Goal: Information Seeking & Learning: Learn about a topic

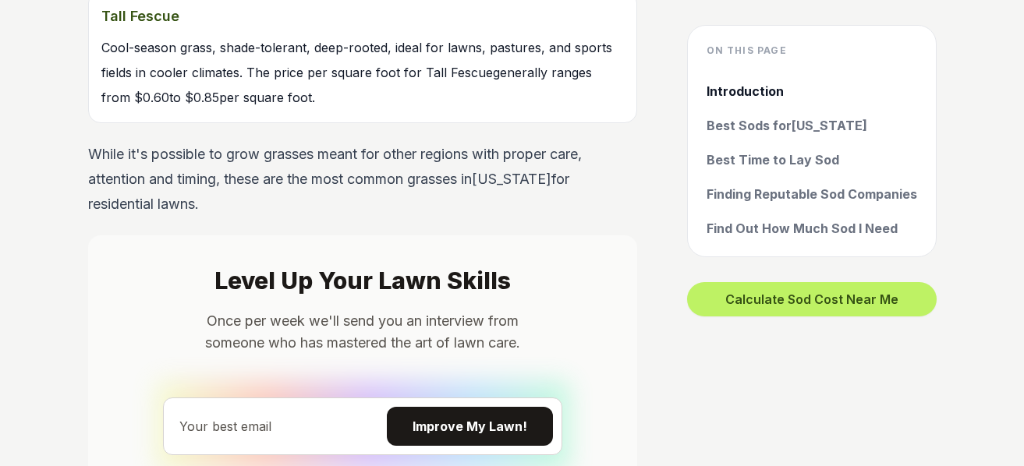
scroll to position [2383, 0]
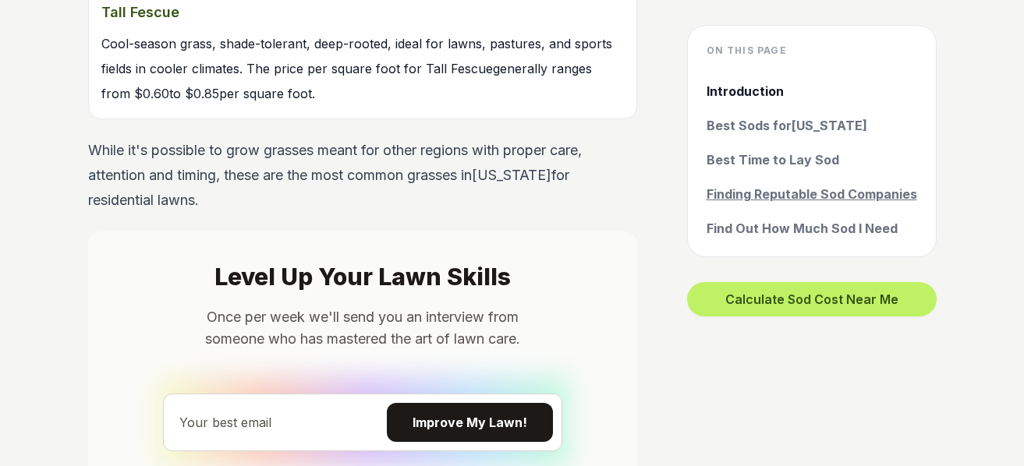
click at [796, 193] on link "Finding Reputable Sod Companies" at bounding box center [811, 194] width 211 height 19
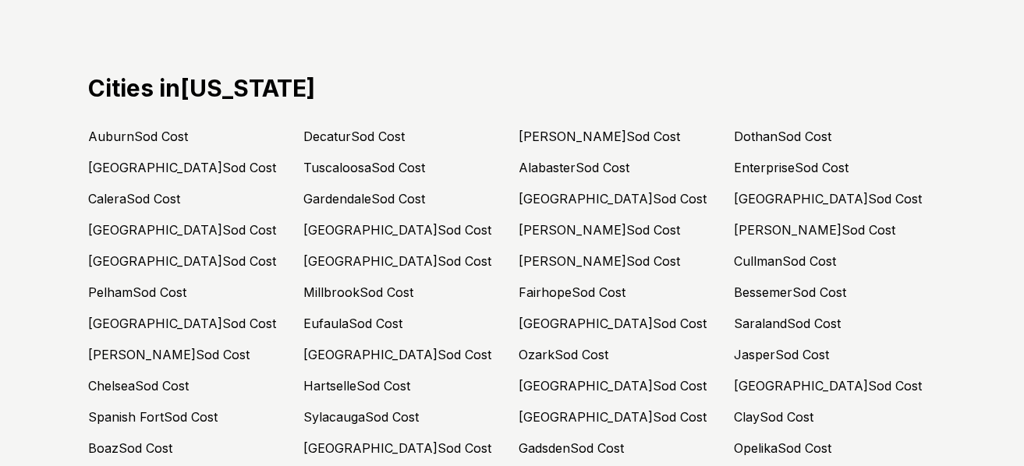
scroll to position [7021, 0]
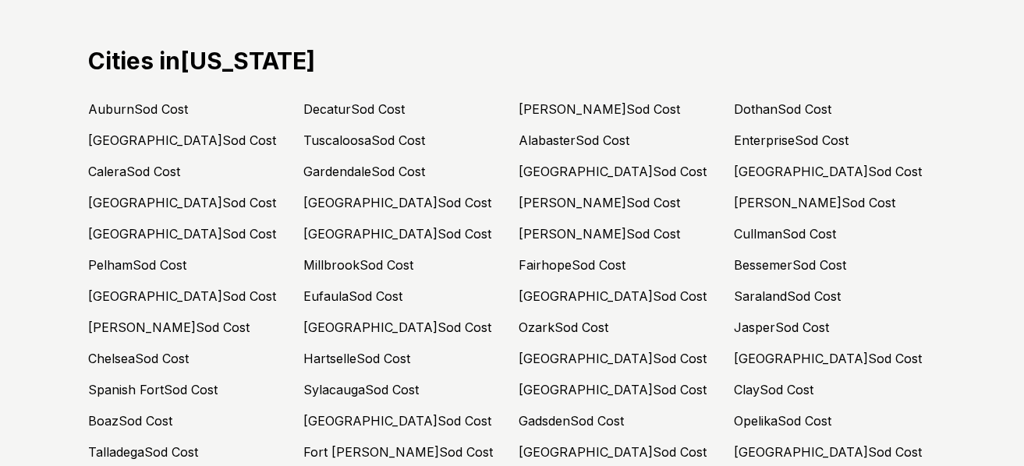
click at [794, 226] on link "Cullman Sod Cost" at bounding box center [785, 234] width 102 height 16
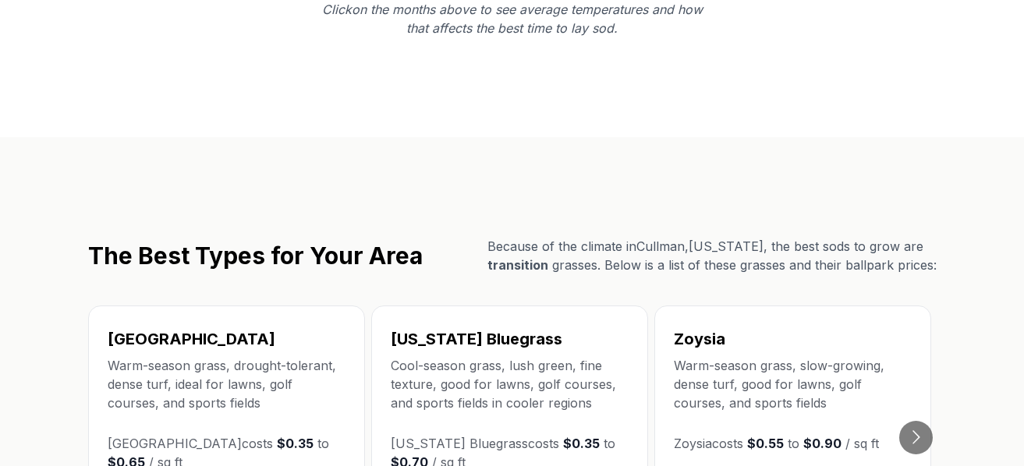
scroll to position [2495, 0]
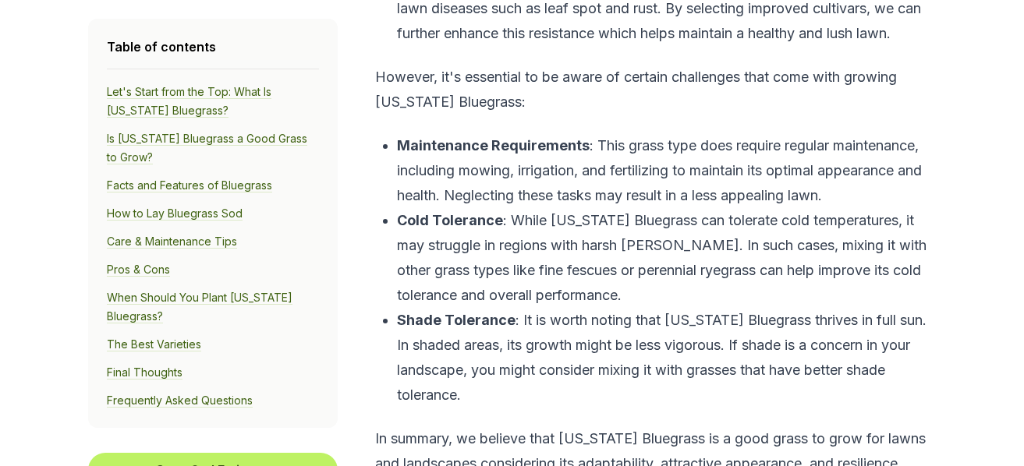
scroll to position [2261, 0]
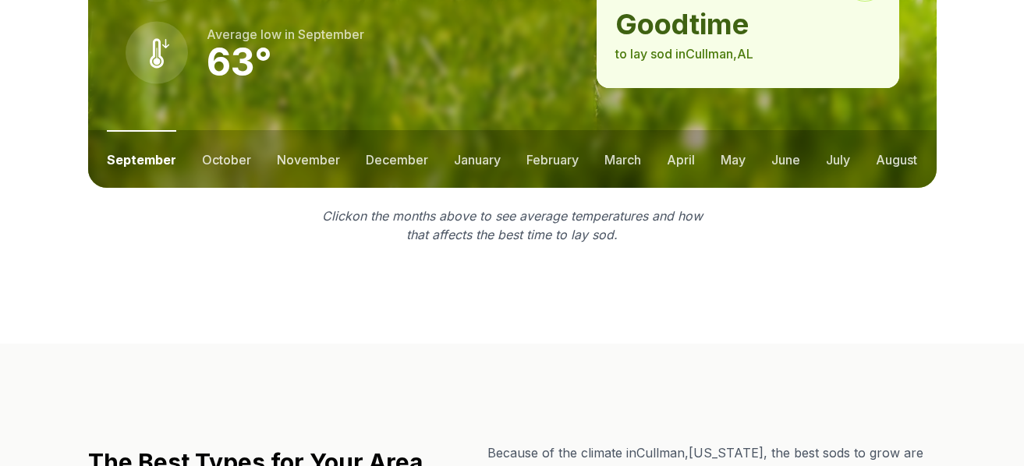
scroll to position [2495, 0]
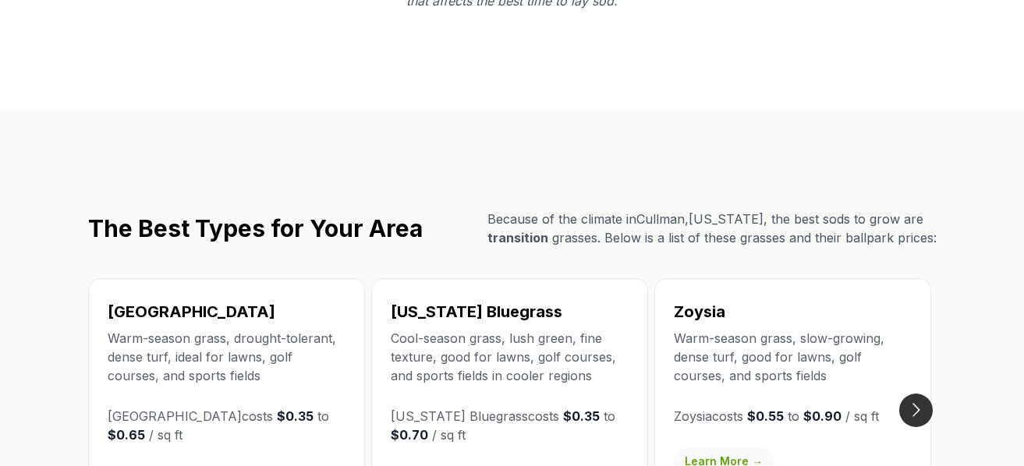
click at [913, 394] on button "Go to next slide" at bounding box center [916, 411] width 34 height 34
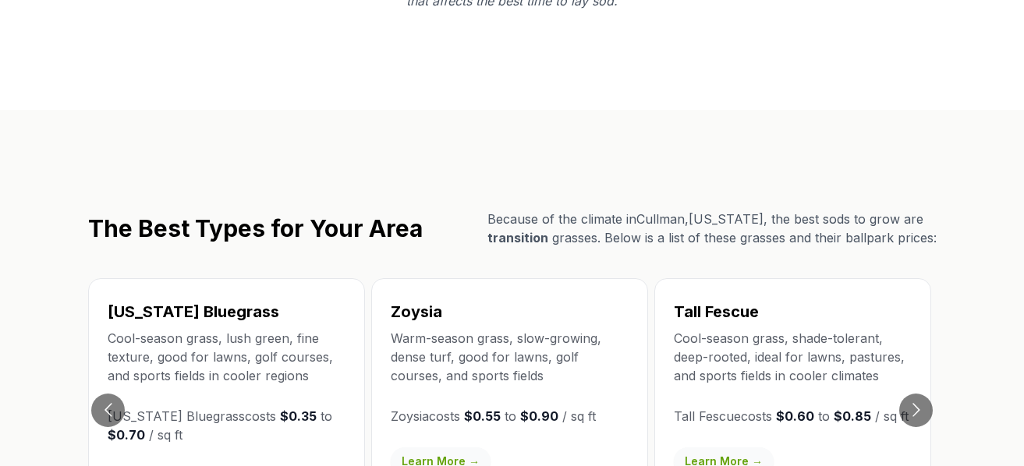
click at [427, 329] on p "Warm-season grass, slow-growing, dense turf, good for lawns, golf courses, and …" at bounding box center [510, 357] width 238 height 56
click at [436, 448] on link "Learn More →" at bounding box center [441, 462] width 100 height 28
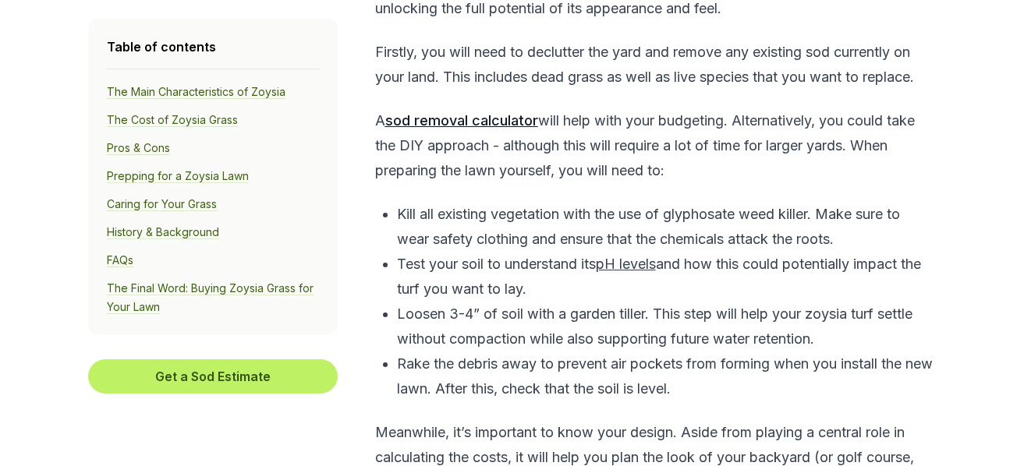
scroll to position [4912, 0]
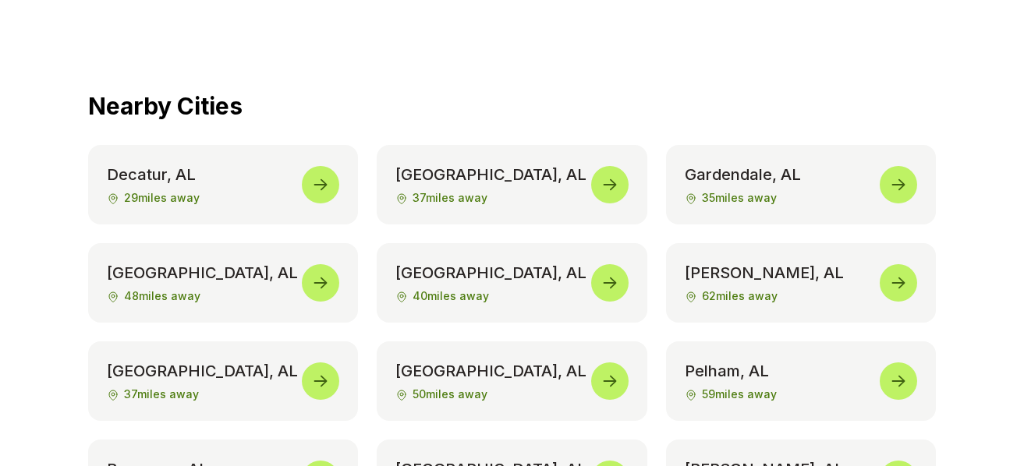
scroll to position [7251, 0]
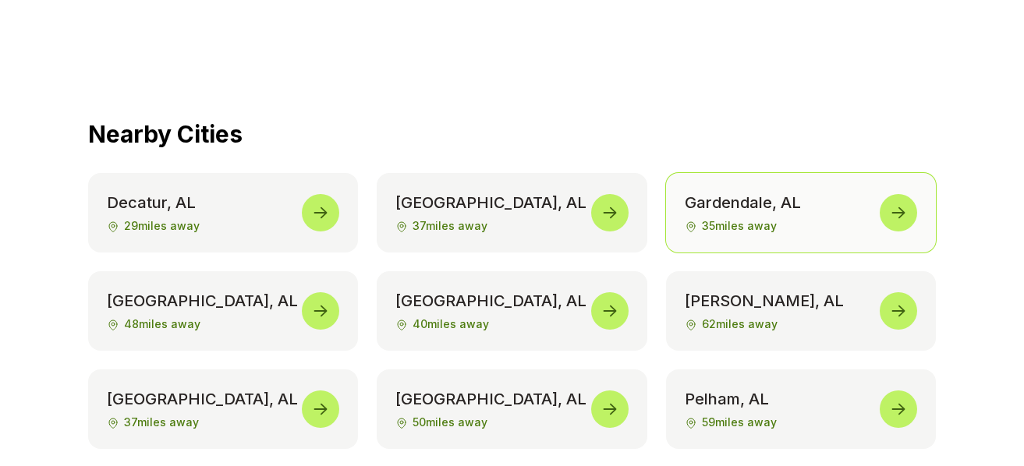
click at [897, 203] on icon at bounding box center [898, 212] width 19 height 19
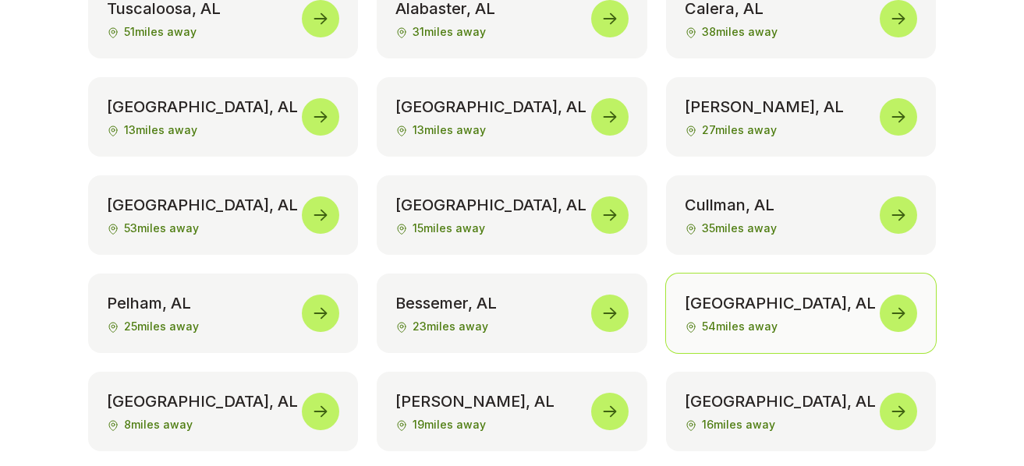
scroll to position [7484, 0]
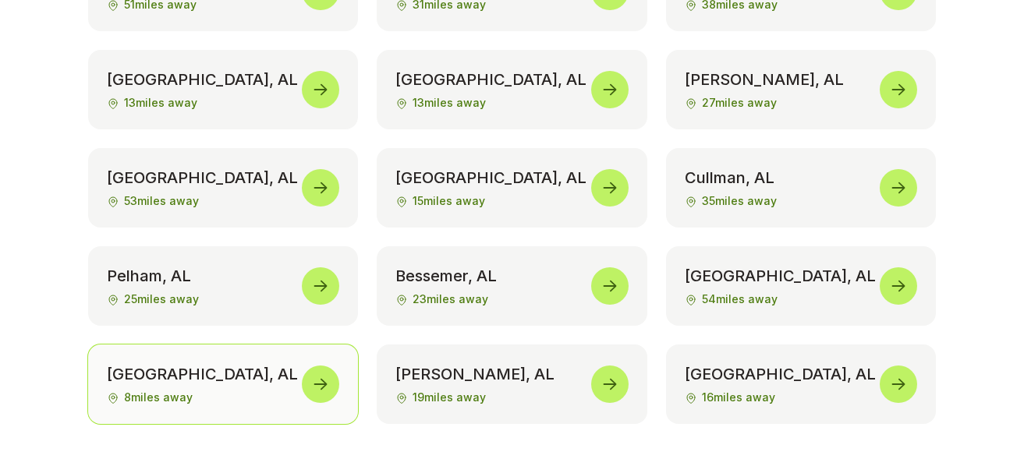
click at [321, 375] on icon at bounding box center [320, 384] width 19 height 19
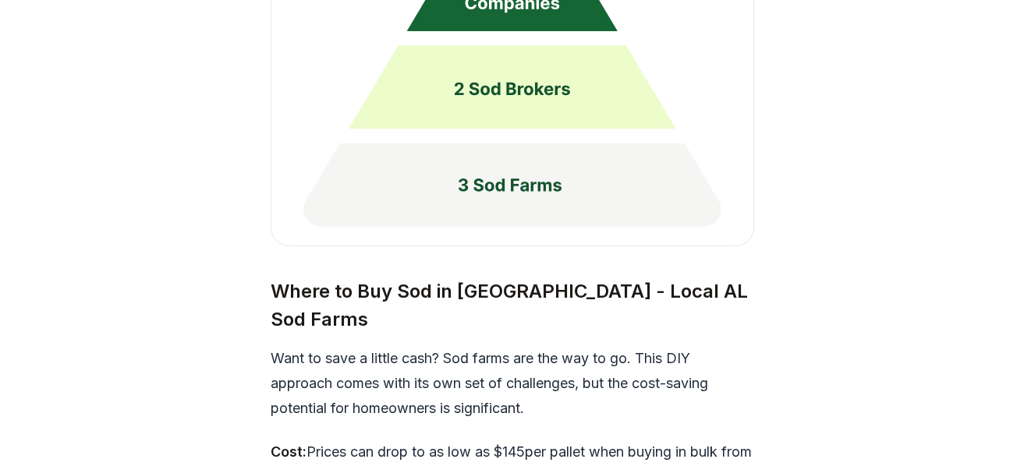
scroll to position [4522, 0]
